Goal: Check status

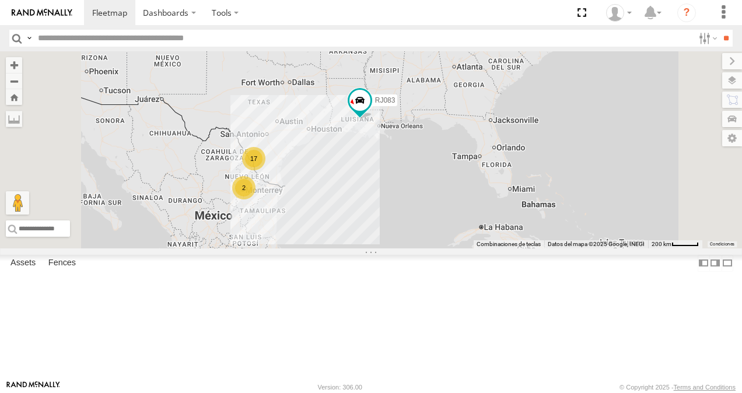
click at [0, 0] on div "XPD GLOBAL" at bounding box center [0, 0] width 0 height 0
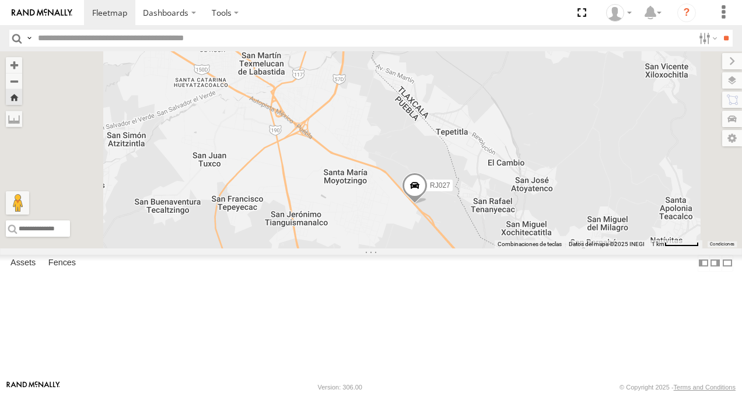
drag, startPoint x: 508, startPoint y: 189, endPoint x: 543, endPoint y: 279, distance: 96.5
click at [545, 249] on div "RJ027" at bounding box center [371, 149] width 742 height 197
click at [427, 205] on span at bounding box center [414, 189] width 26 height 32
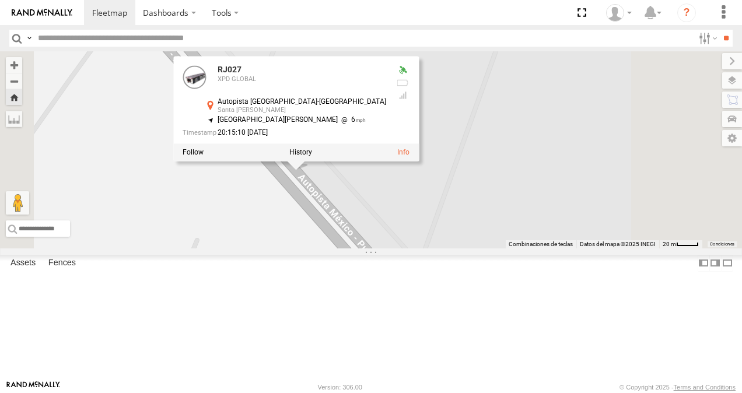
drag, startPoint x: 420, startPoint y: 190, endPoint x: 452, endPoint y: 249, distance: 66.3
click at [449, 247] on div "RJ027 RJ027 XPD GLOBAL Autopista [GEOGRAPHIC_DATA]-[GEOGRAPHIC_DATA] [GEOGRAPHI…" at bounding box center [371, 149] width 742 height 197
click at [496, 249] on div "RJ027 RJ027 XPD GLOBAL Autopista [GEOGRAPHIC_DATA]-[GEOGRAPHIC_DATA] [GEOGRAPHI…" at bounding box center [371, 149] width 742 height 197
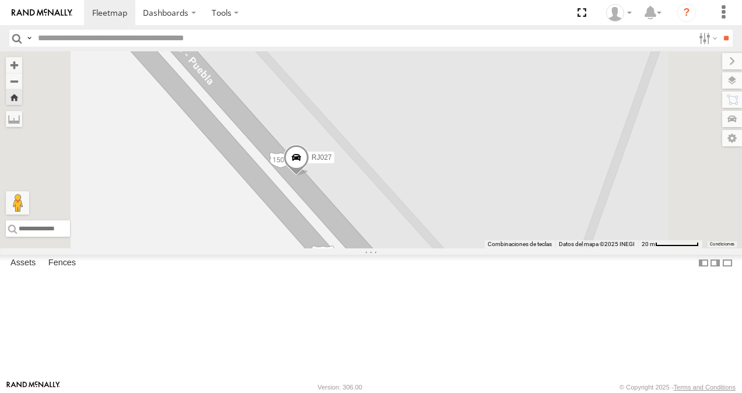
click at [309, 176] on span at bounding box center [297, 161] width 26 height 32
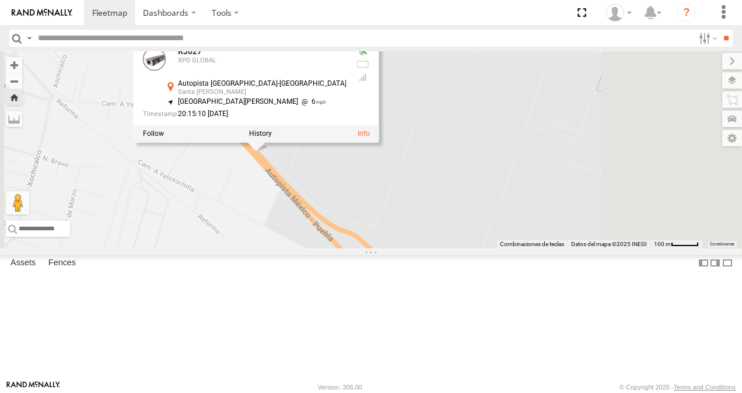
drag, startPoint x: 588, startPoint y: 281, endPoint x: 504, endPoint y: 129, distance: 173.5
click at [504, 129] on div "RJ027 RJ027 XPD GLOBAL Autopista [GEOGRAPHIC_DATA]-[GEOGRAPHIC_DATA] [GEOGRAPHI…" at bounding box center [371, 149] width 742 height 197
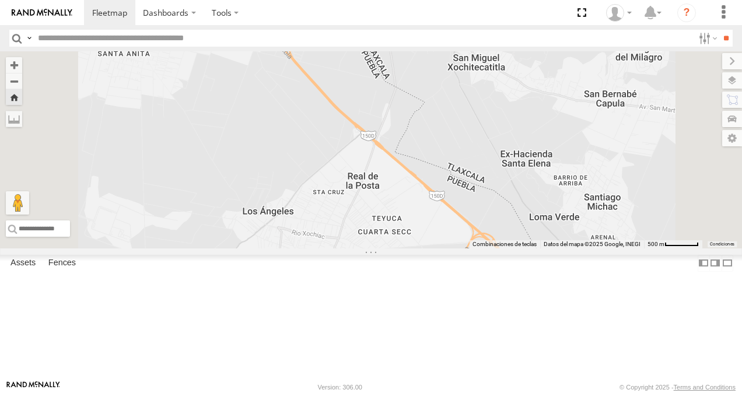
drag, startPoint x: 536, startPoint y: 277, endPoint x: 469, endPoint y: 197, distance: 104.4
click at [469, 197] on div "RJ027 RJ027 XPD GLOBAL Autopista [GEOGRAPHIC_DATA]-[GEOGRAPHIC_DATA] [GEOGRAPHI…" at bounding box center [371, 149] width 742 height 197
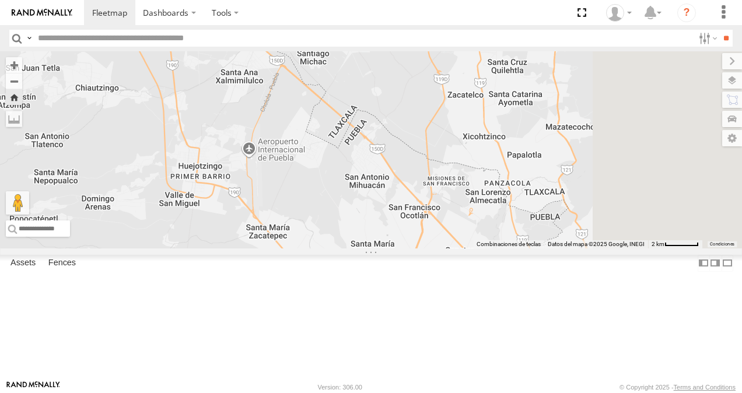
drag, startPoint x: 581, startPoint y: 254, endPoint x: 482, endPoint y: 132, distance: 157.2
click at [482, 132] on div "RJ027 RJ027 XPD GLOBAL Autopista [GEOGRAPHIC_DATA]-[GEOGRAPHIC_DATA] [GEOGRAPHI…" at bounding box center [371, 149] width 742 height 197
